Goal: Use online tool/utility

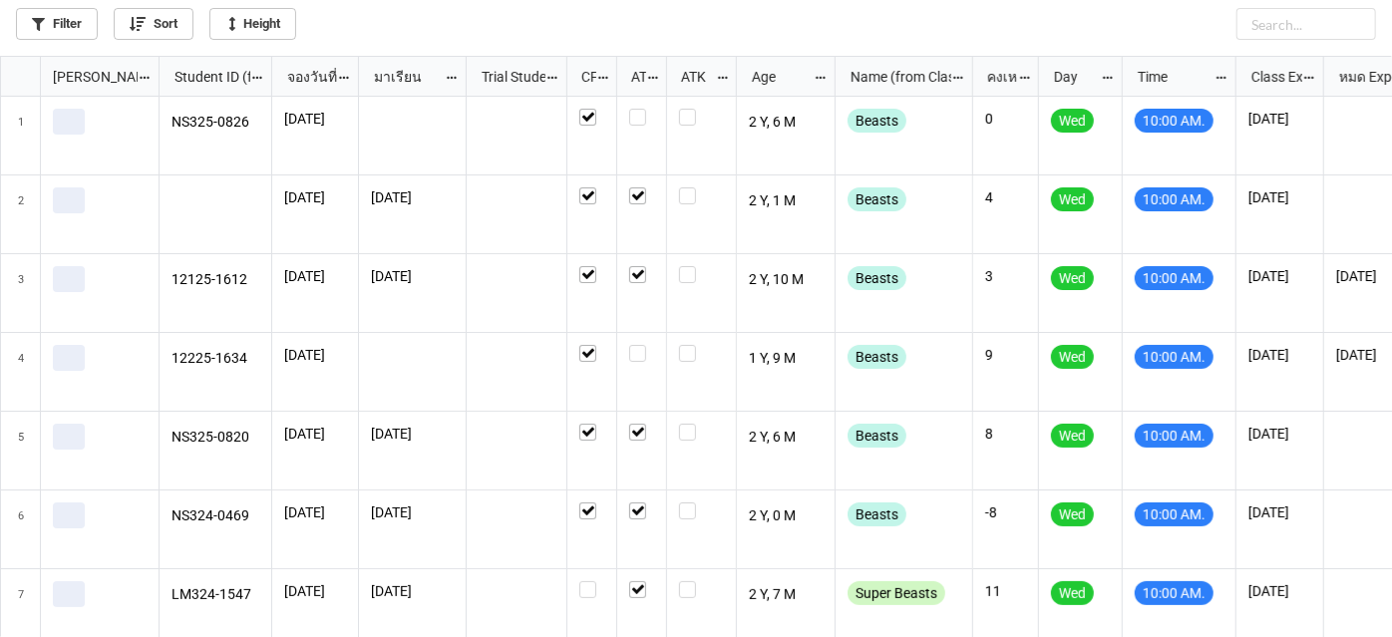
scroll to position [571, 1381]
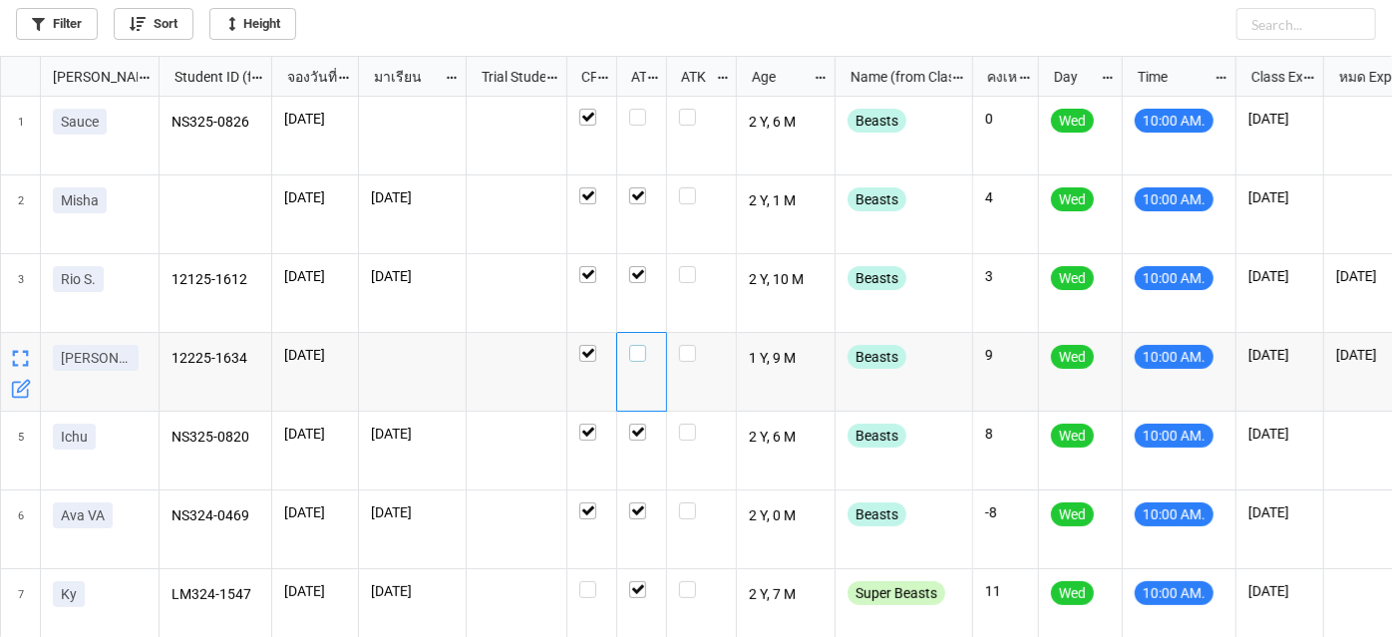
click at [641, 345] on label "grid" at bounding box center [641, 345] width 25 height 0
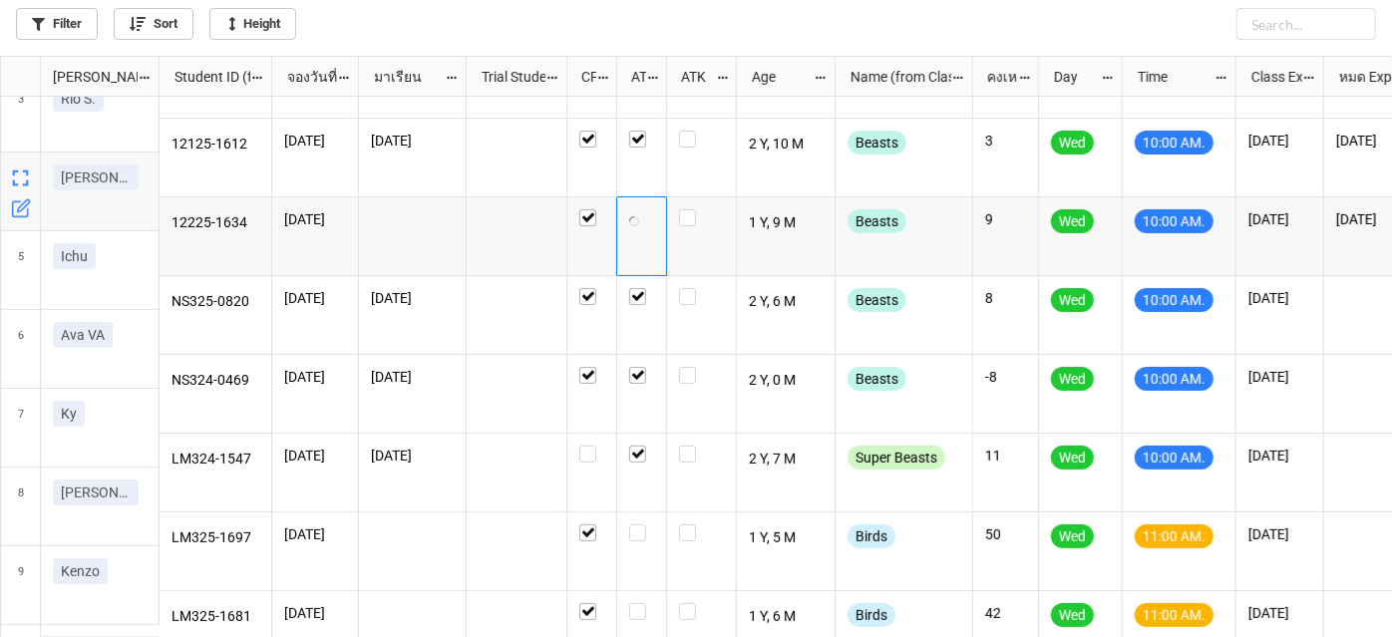
scroll to position [181, 0]
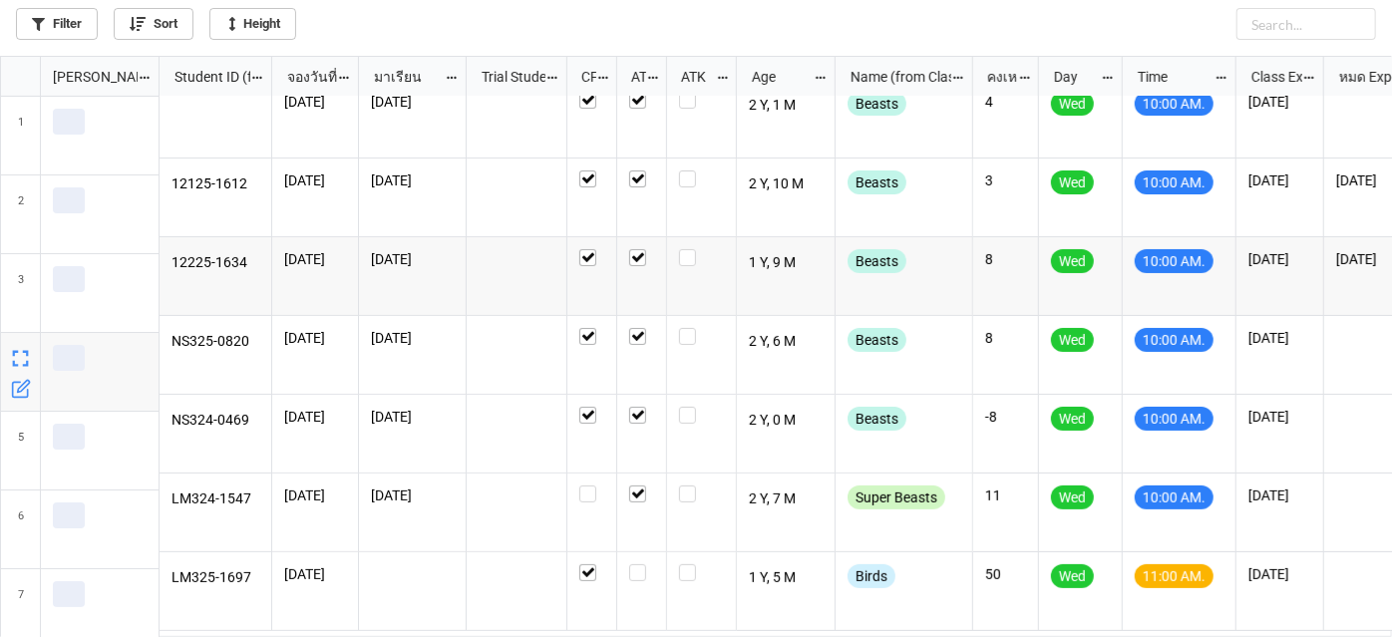
scroll to position [181, 0]
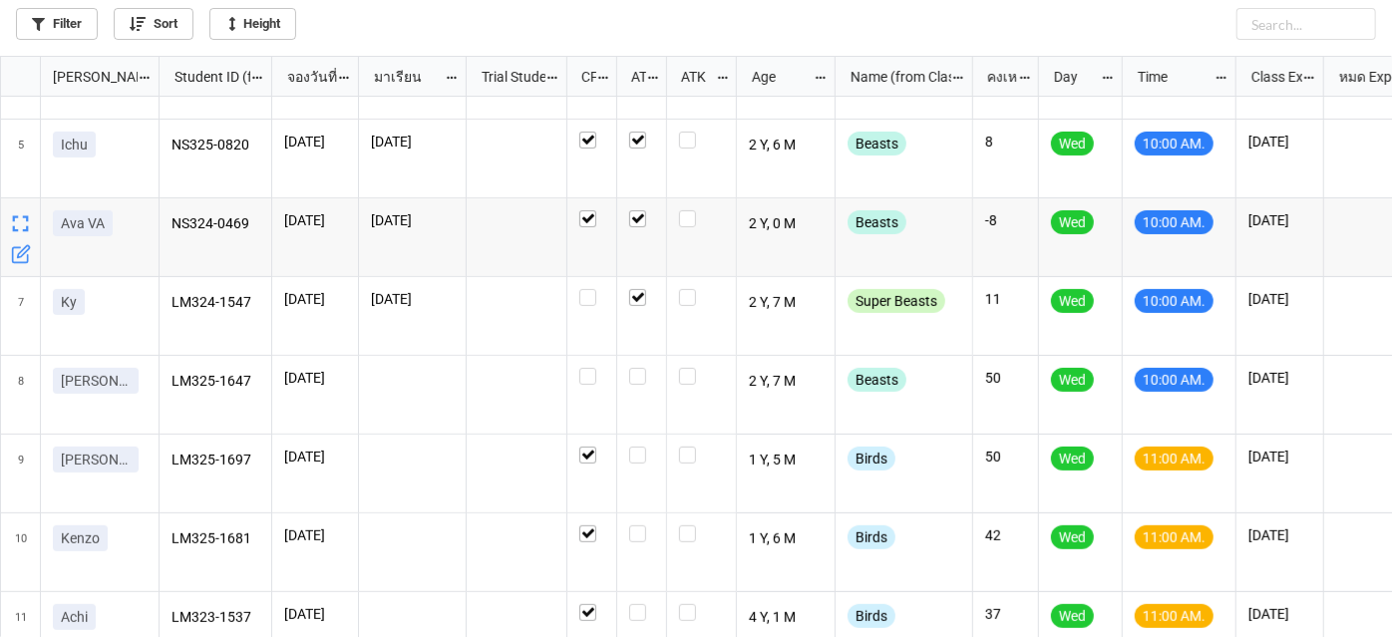
scroll to position [362, 0]
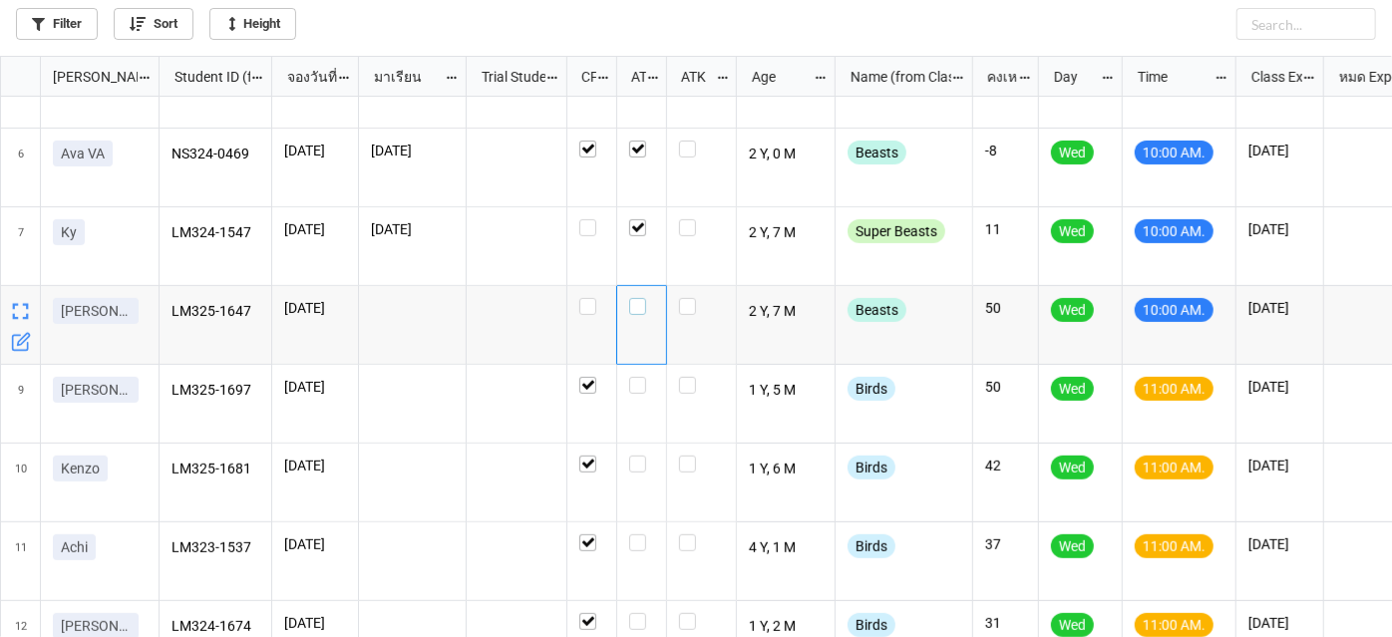
click at [643, 298] on label "grid" at bounding box center [641, 298] width 25 height 0
